Goal: Information Seeking & Learning: Learn about a topic

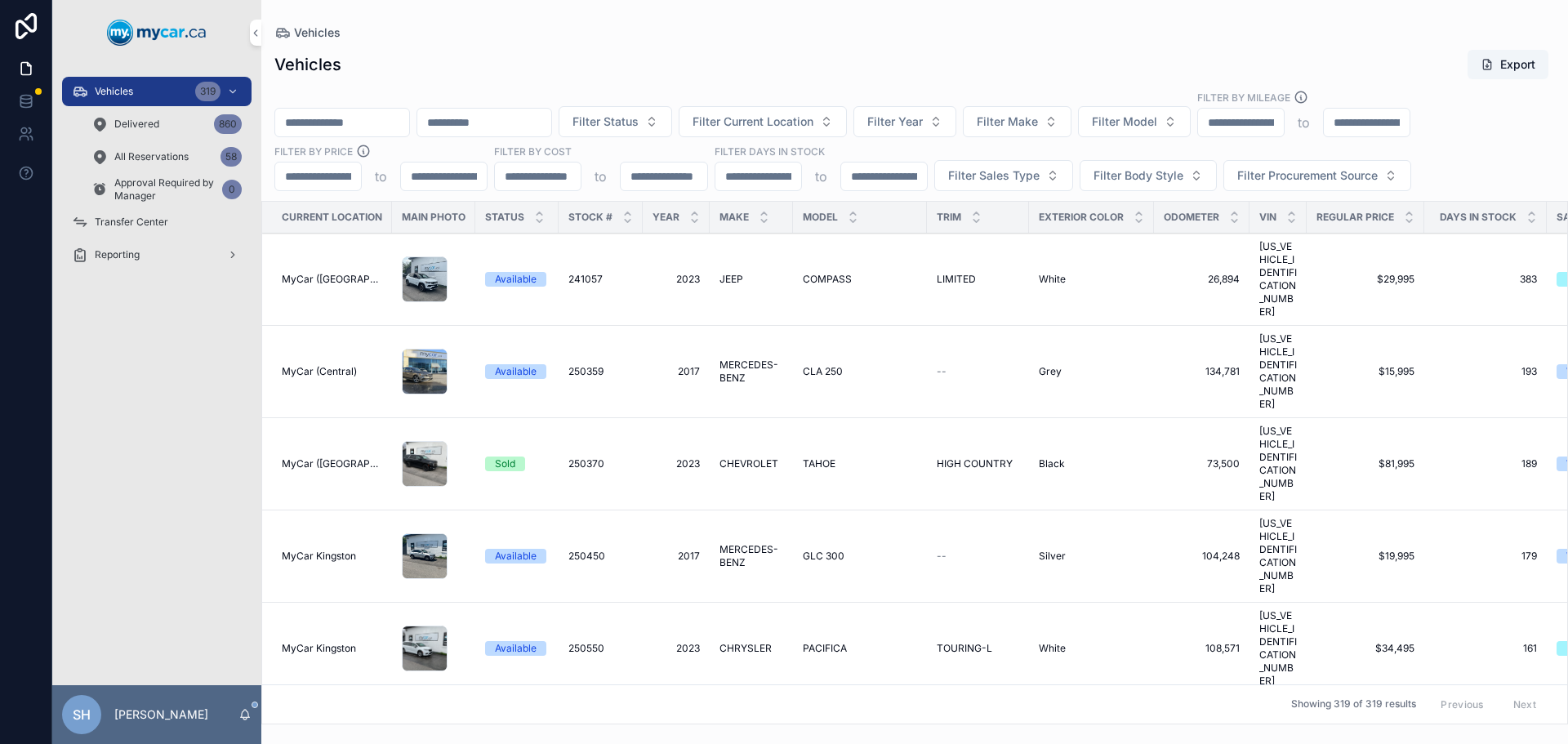
drag, startPoint x: 709, startPoint y: 122, endPoint x: 696, endPoint y: 117, distance: 13.9
click at [638, 122] on span "Filter Status" at bounding box center [605, 121] width 66 height 16
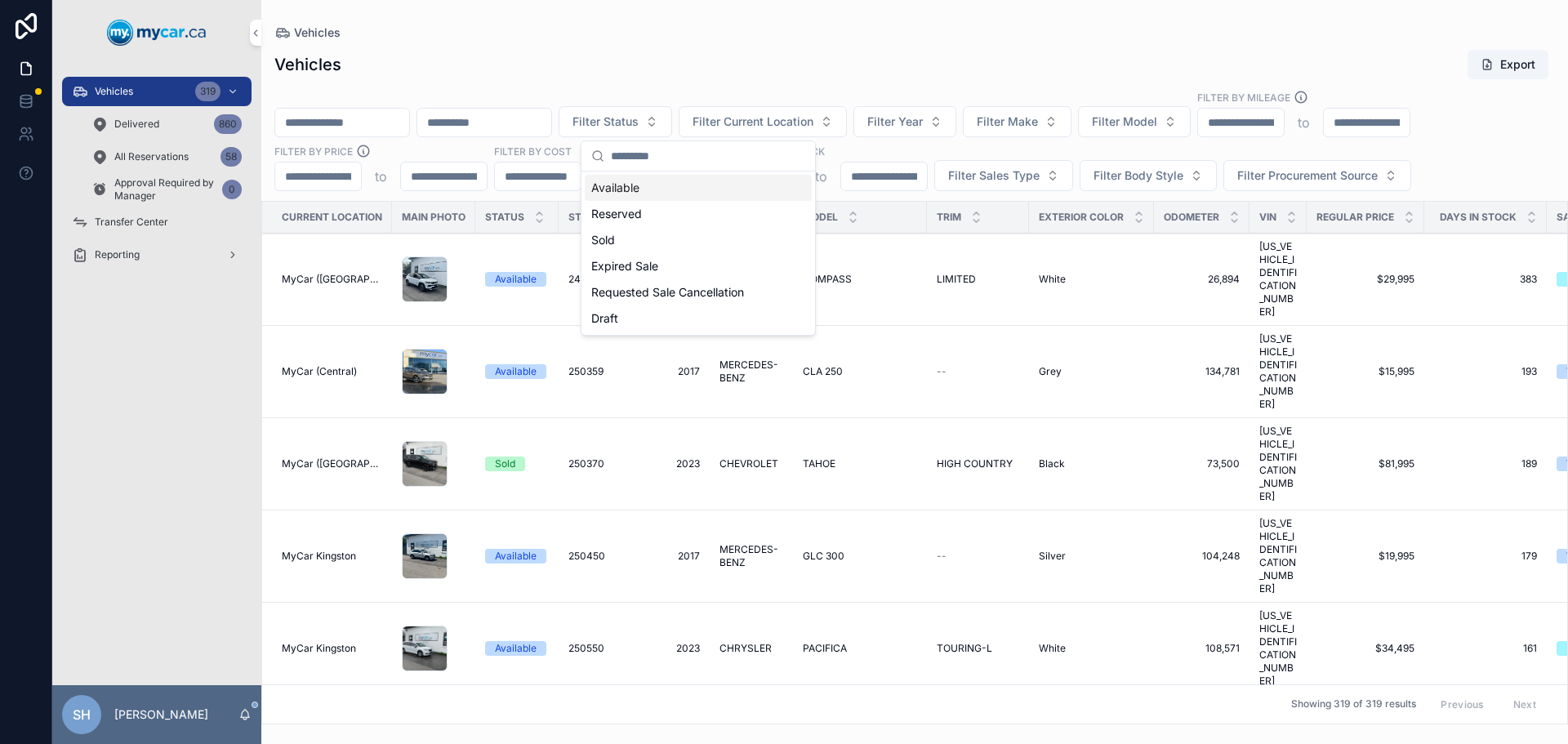
click at [631, 186] on div "Available" at bounding box center [697, 187] width 227 height 26
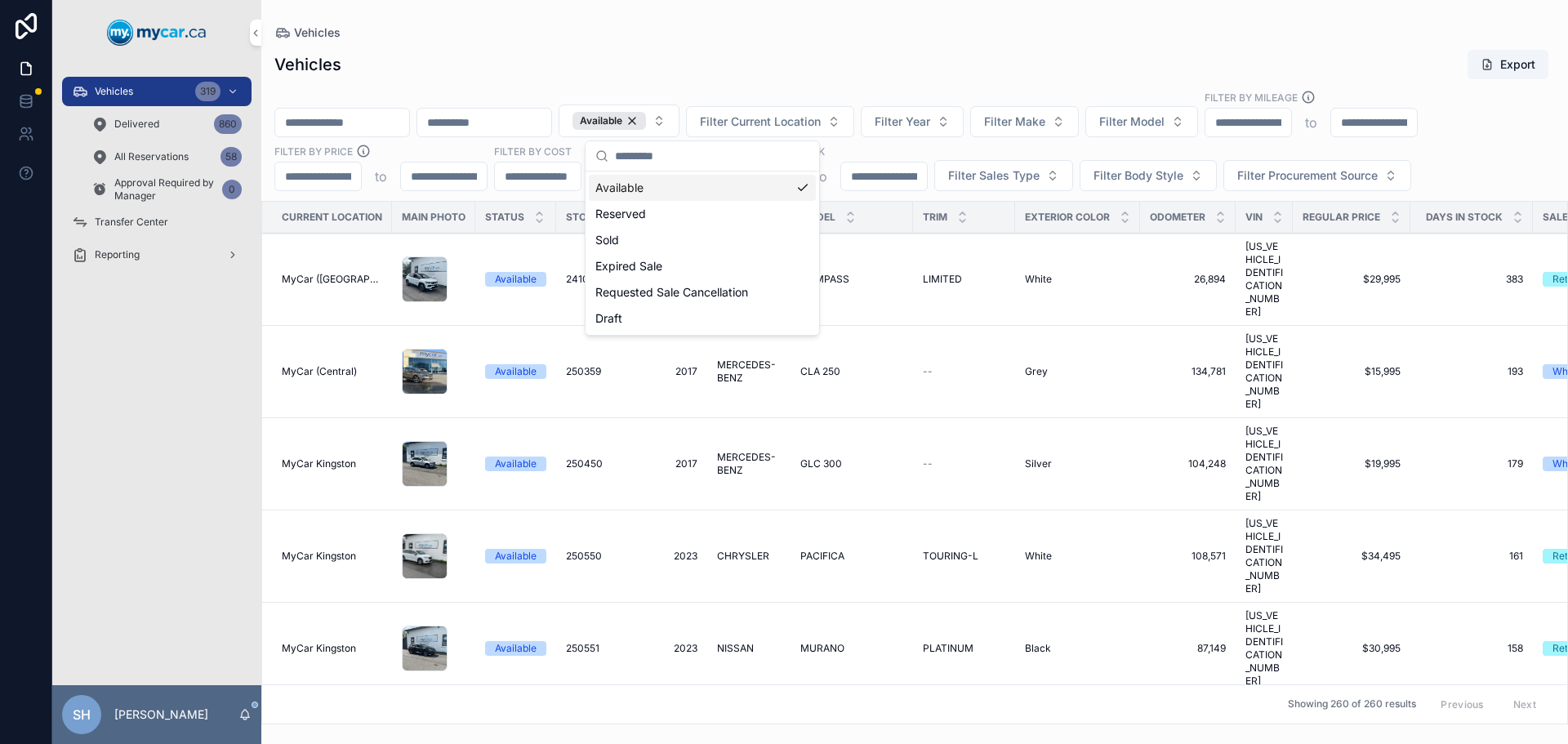
click at [888, 68] on div "Vehicles Export" at bounding box center [914, 64] width 1280 height 31
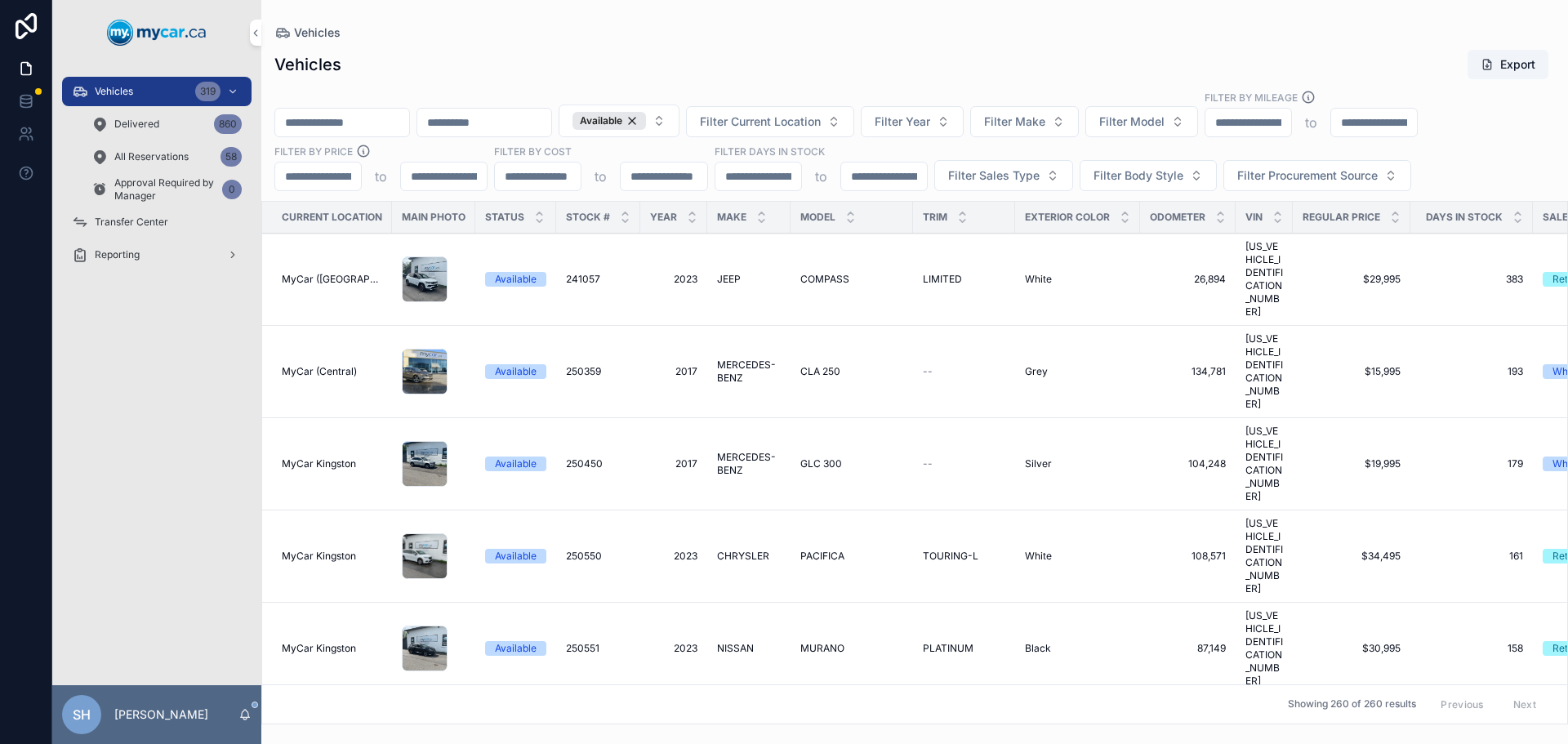
click at [821, 120] on span "Filter Current Location" at bounding box center [760, 121] width 121 height 16
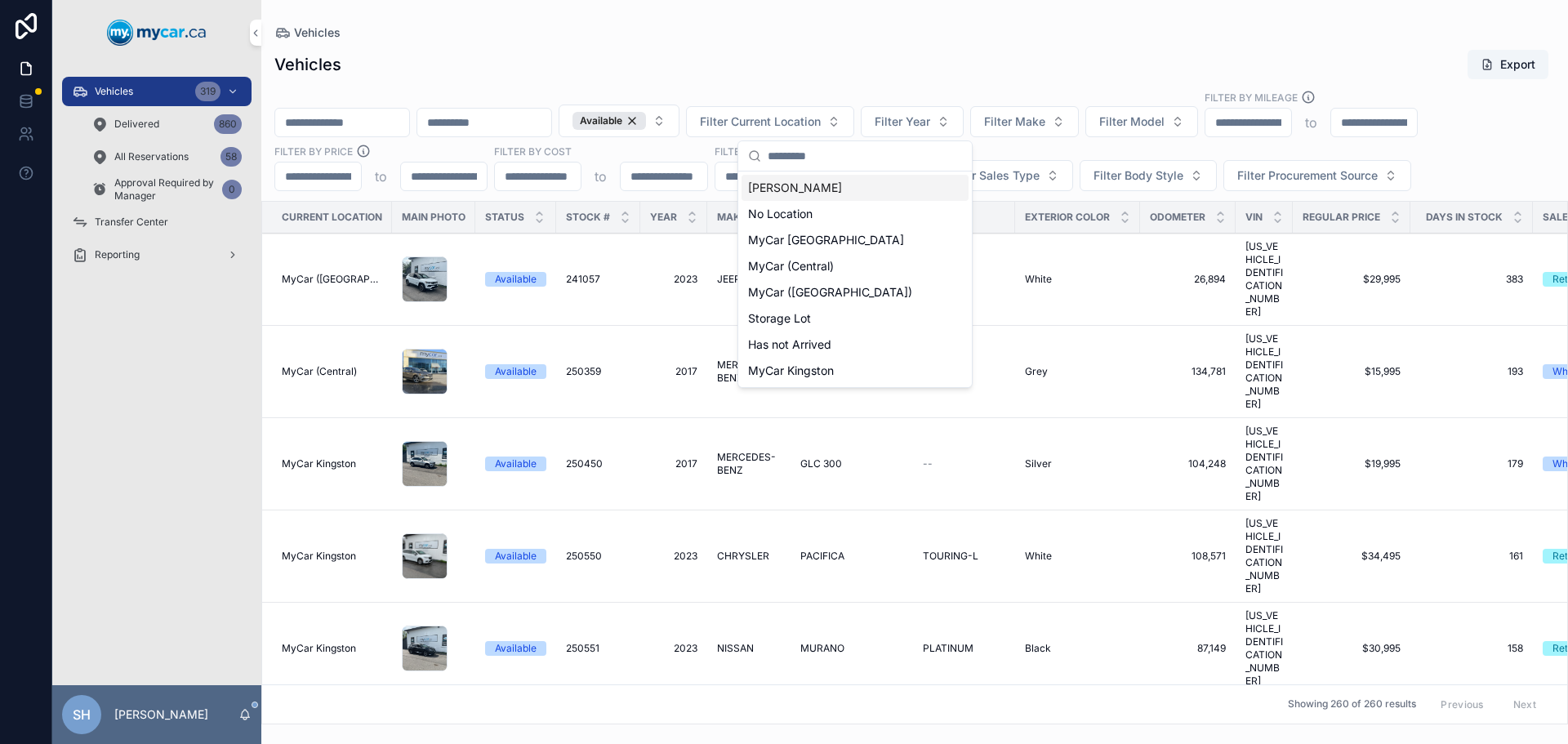
click at [874, 55] on div "Vehicles Export" at bounding box center [914, 64] width 1280 height 31
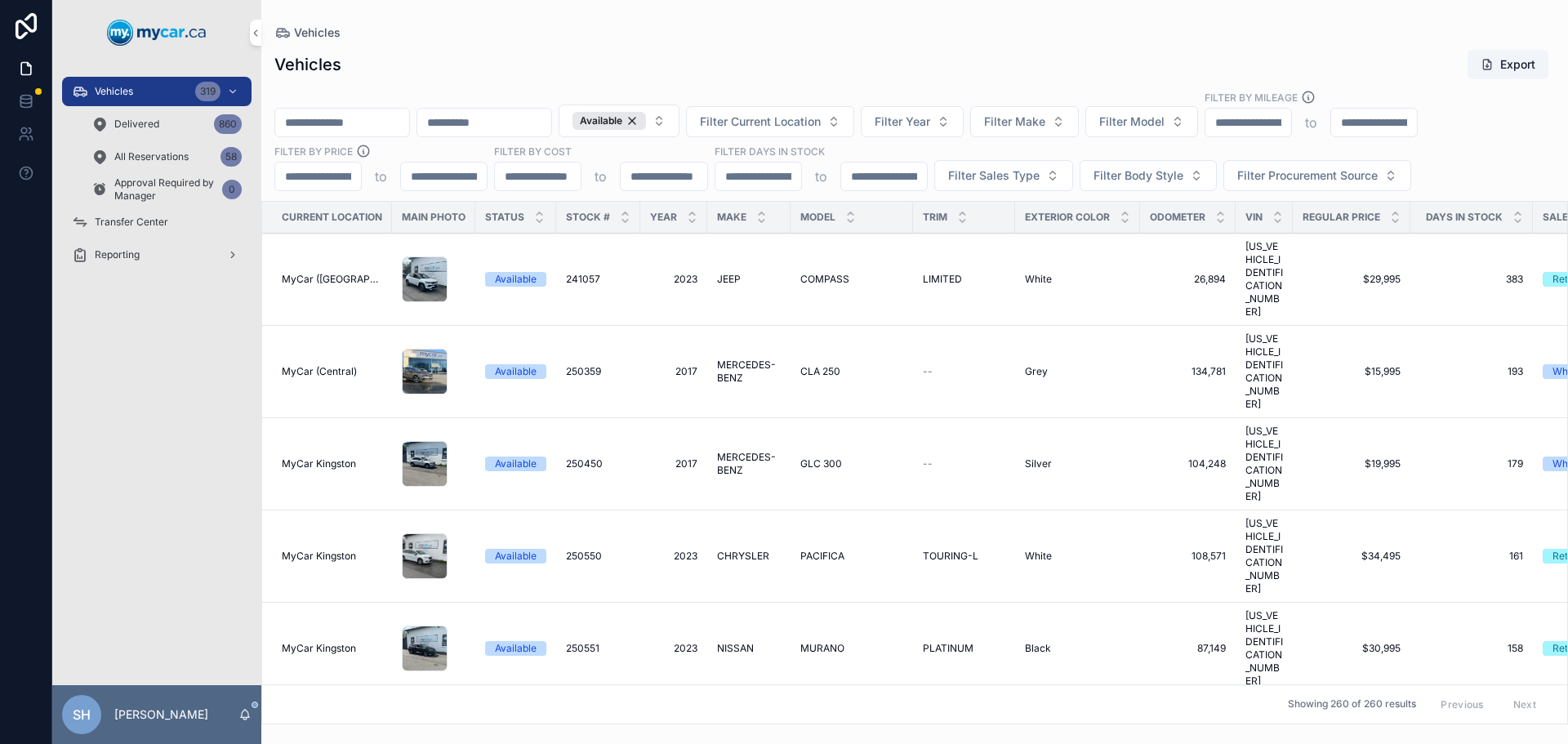
click at [1149, 178] on span "Filter Body Style" at bounding box center [1138, 175] width 90 height 16
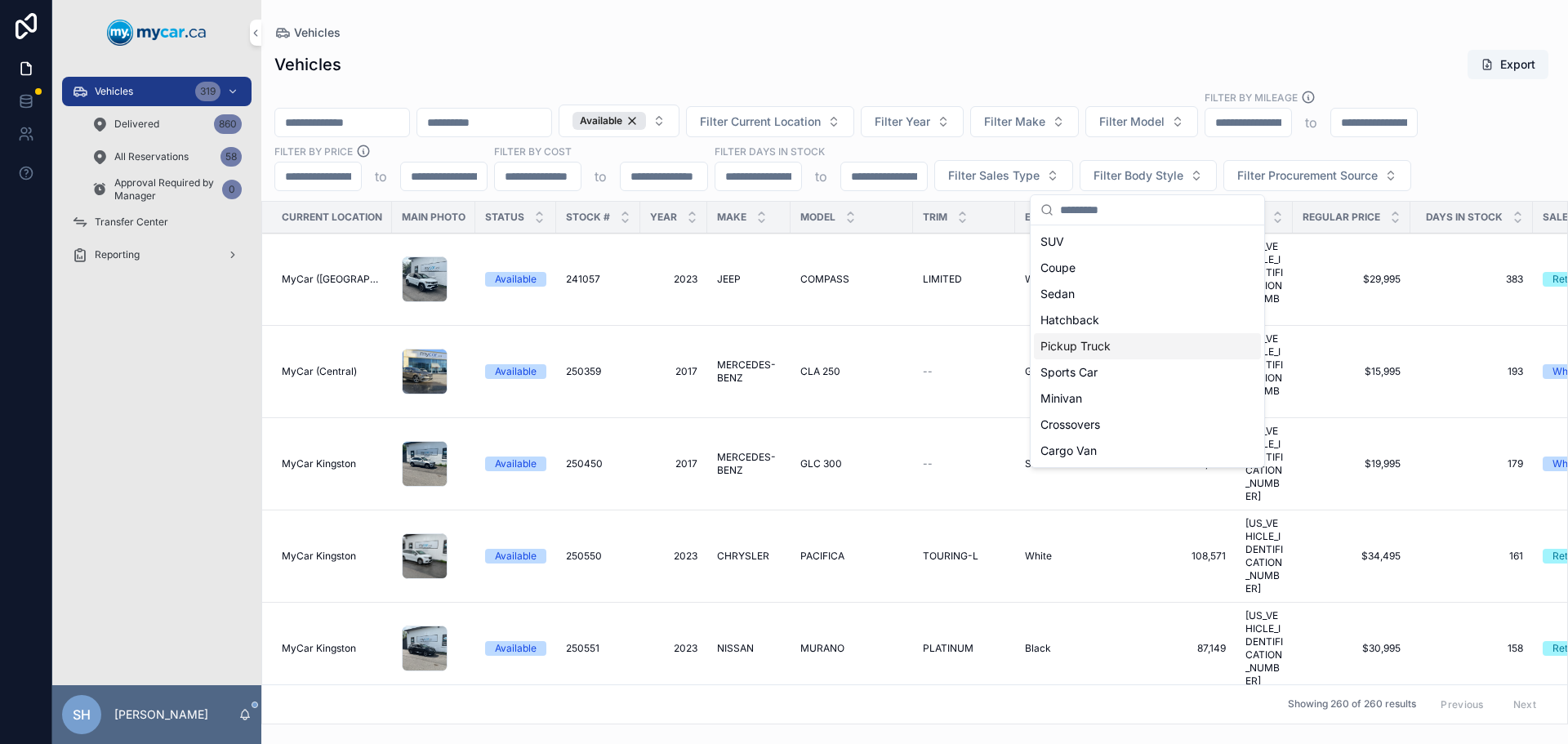
click at [1086, 354] on div "Pickup Truck" at bounding box center [1147, 346] width 227 height 26
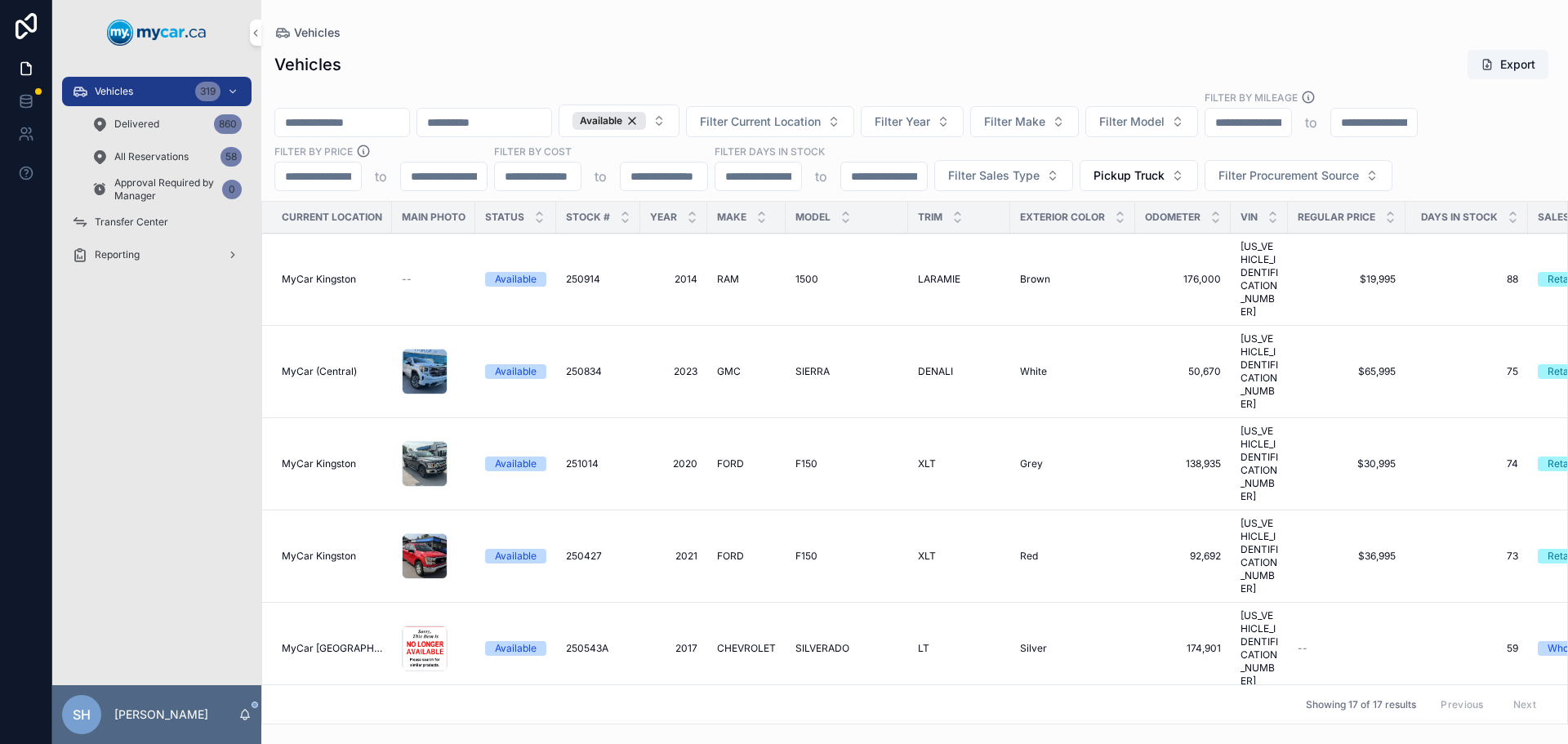
click at [958, 31] on div "Vehicles" at bounding box center [914, 32] width 1280 height 13
drag, startPoint x: 1131, startPoint y: 210, endPoint x: 1063, endPoint y: 213, distance: 68.1
click at [1063, 213] on th "Exterior Color" at bounding box center [1072, 218] width 125 height 32
drag, startPoint x: 1228, startPoint y: 216, endPoint x: 1218, endPoint y: 215, distance: 10.0
click at [1218, 215] on th "Odometer" at bounding box center [1182, 218] width 95 height 32
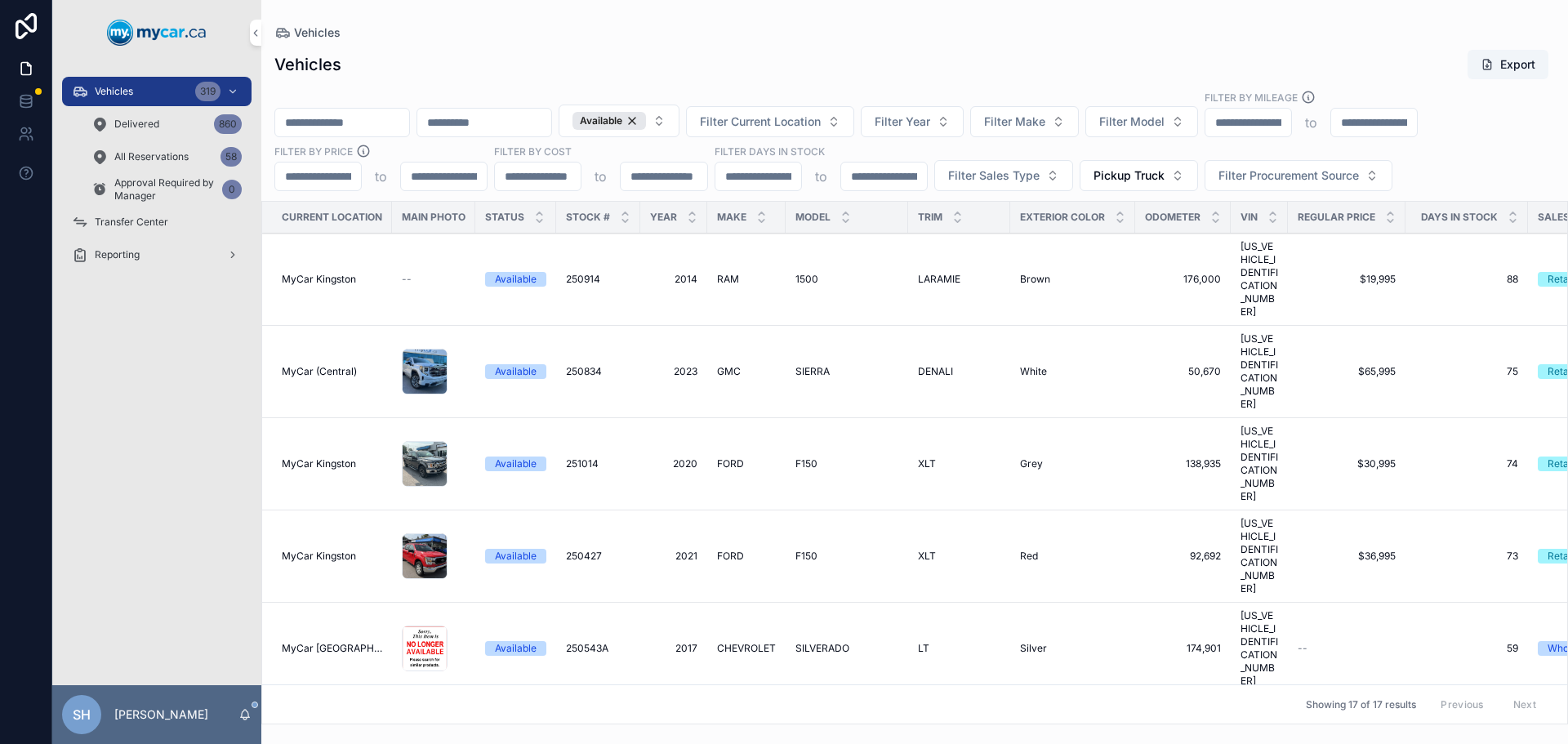
click at [1392, 214] on icon "scrollable content" at bounding box center [1390, 214] width 11 height 11
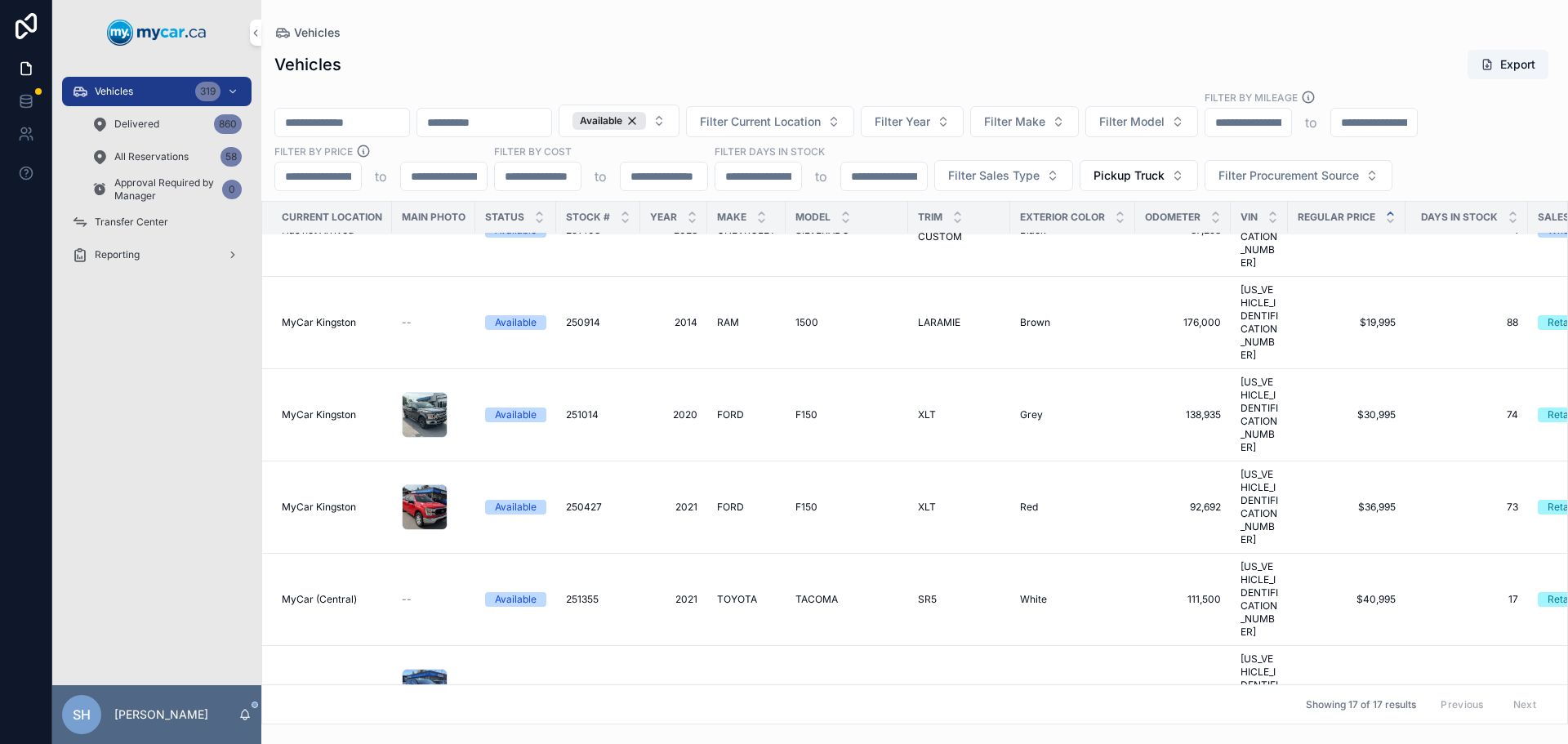
scroll to position [327, 0]
click at [1388, 217] on icon "scrollable content" at bounding box center [1390, 220] width 11 height 11
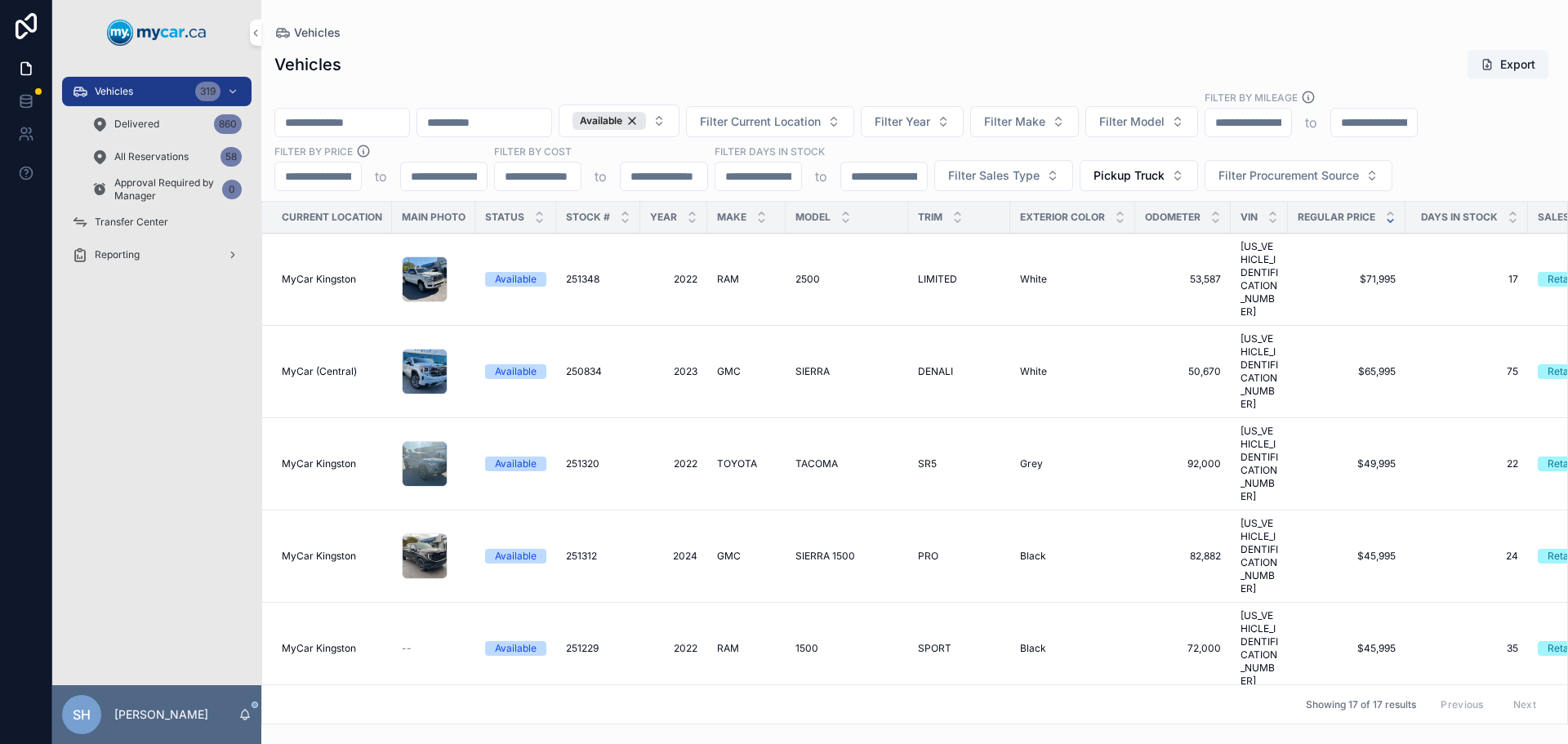
click at [982, 179] on span "Filter Sales Type" at bounding box center [994, 175] width 91 height 16
click at [914, 263] on div "Retail" at bounding box center [1002, 268] width 227 height 26
click at [928, 76] on div "Vehicles Export" at bounding box center [914, 64] width 1280 height 31
click at [158, 91] on div "Vehicles 319" at bounding box center [156, 91] width 170 height 26
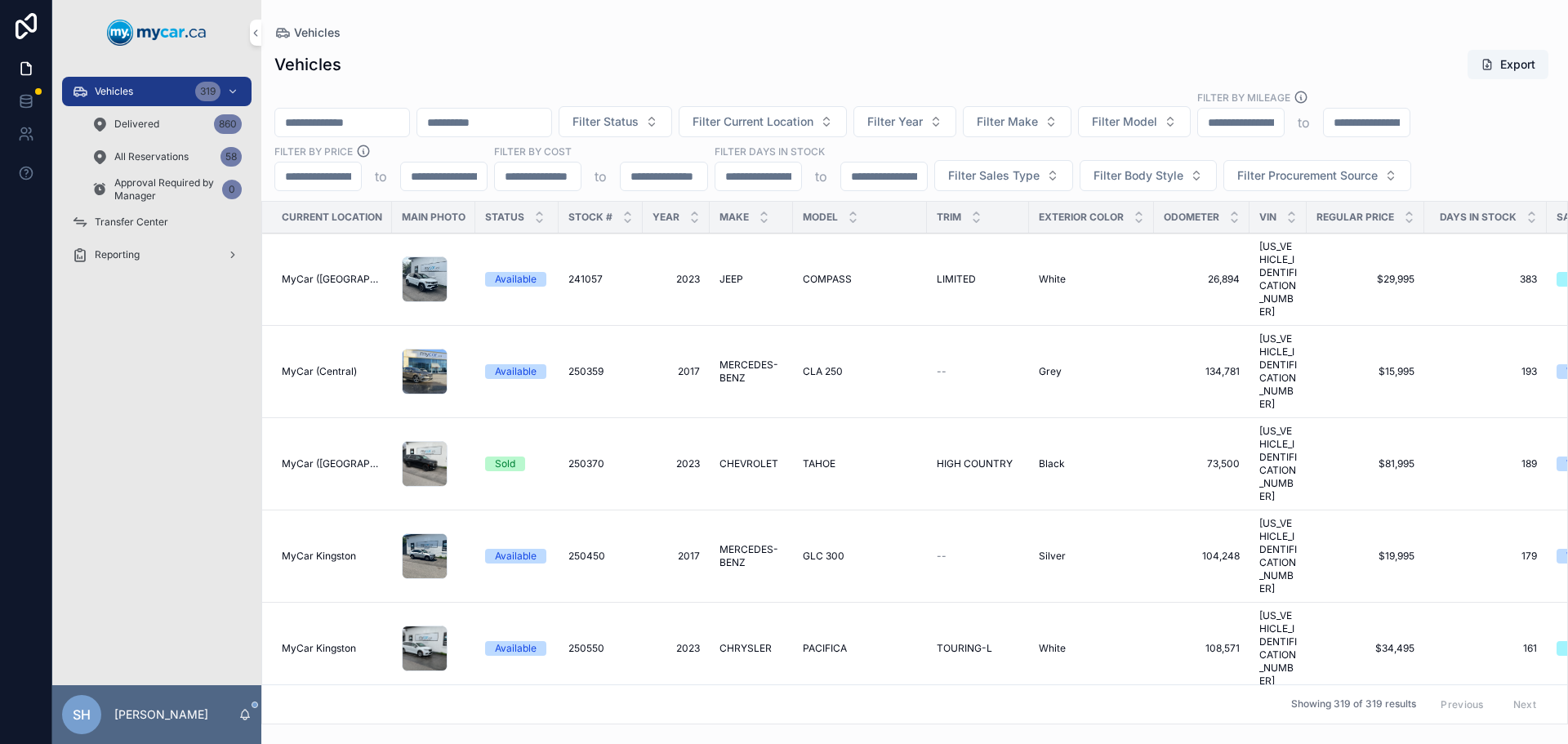
click at [748, 55] on div "Vehicles Export" at bounding box center [914, 64] width 1280 height 31
click at [700, 38] on div "Vehicles" at bounding box center [914, 32] width 1280 height 13
click at [149, 88] on div "Vehicles 319" at bounding box center [156, 91] width 170 height 26
